Goal: Task Accomplishment & Management: Manage account settings

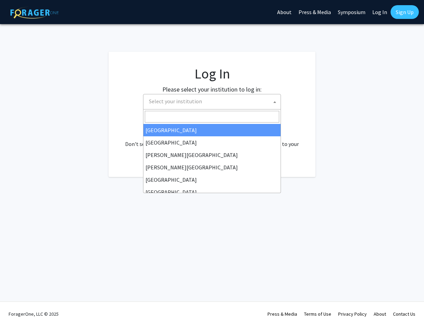
click at [275, 103] on b at bounding box center [274, 102] width 3 height 2
select select "34"
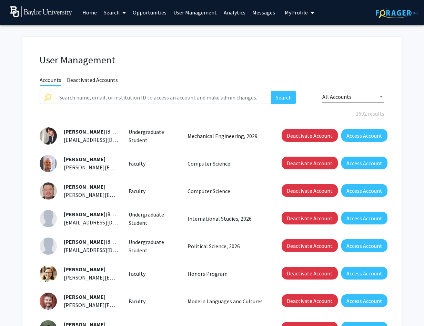
click at [288, 14] on span "My Profile" at bounding box center [296, 12] width 23 height 7
click at [312, 35] on span "Dwayne Simmons" at bounding box center [328, 32] width 42 height 8
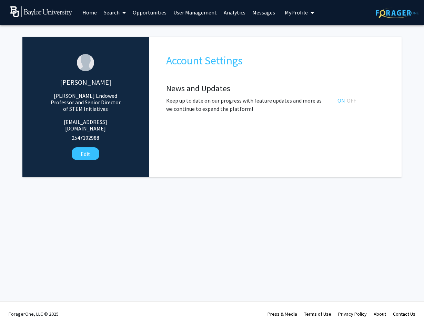
click at [112, 13] on link "Search" at bounding box center [114, 12] width 29 height 24
click at [116, 31] on span "Faculty/Staff" at bounding box center [125, 32] width 51 height 14
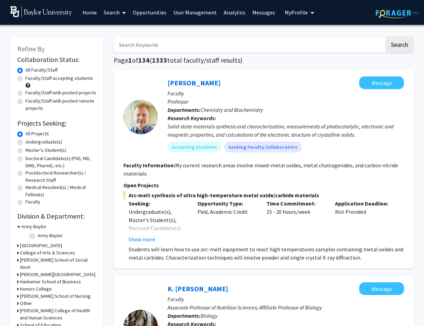
click at [140, 43] on input "Search Keywords" at bounding box center [249, 45] width 271 height 16
click at [291, 12] on span "My Profile" at bounding box center [296, 12] width 23 height 7
click at [191, 14] on link "User Management" at bounding box center [195, 12] width 50 height 24
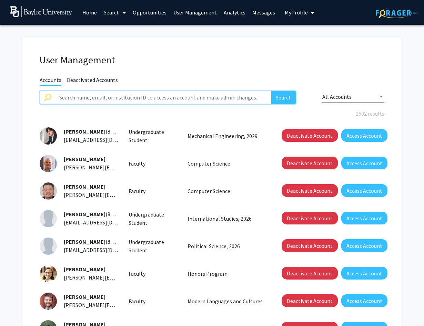
click at [207, 94] on input "text" at bounding box center [163, 97] width 216 height 13
type input "simmons"
click at [271, 91] on button "Search" at bounding box center [283, 97] width 25 height 13
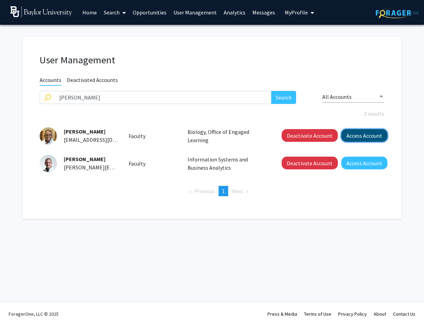
click at [357, 136] on button "Access Account" at bounding box center [364, 135] width 46 height 13
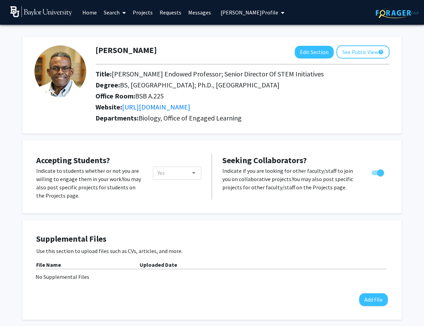
click at [272, 13] on span "Dwayne Simmons's Profile" at bounding box center [250, 12] width 58 height 7
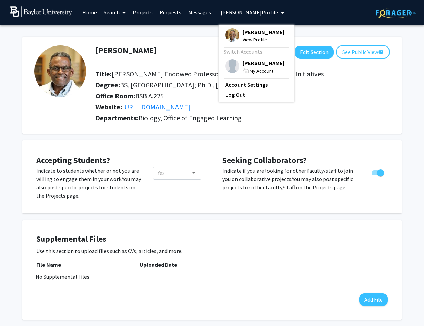
click at [243, 35] on span "Dwayne Simmons" at bounding box center [264, 32] width 42 height 8
